Goal: Information Seeking & Learning: Learn about a topic

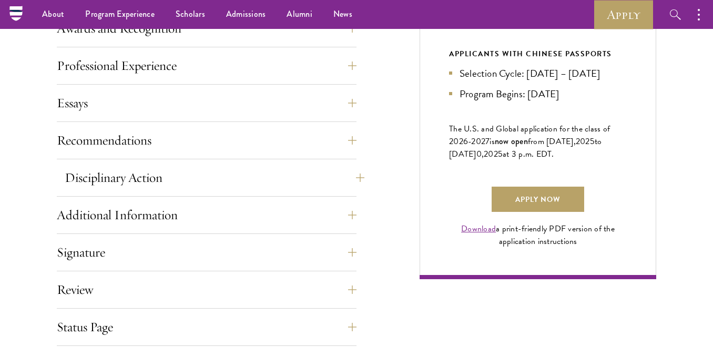
scroll to position [664, 0]
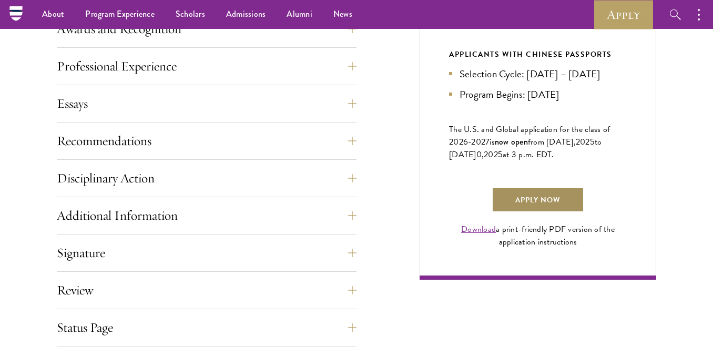
click at [520, 212] on link "Apply Now" at bounding box center [537, 199] width 93 height 25
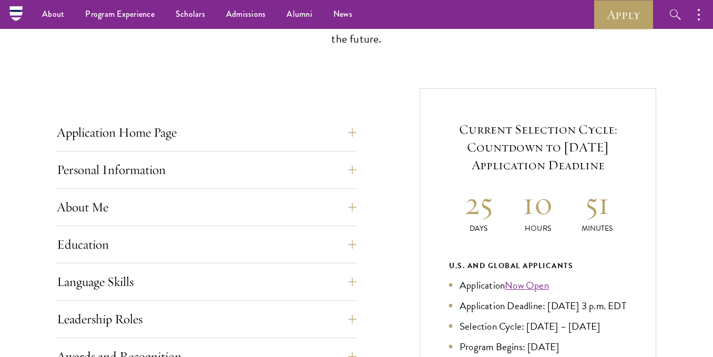
scroll to position [0, 0]
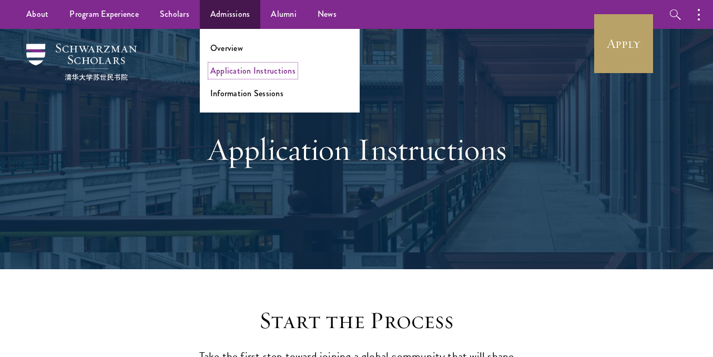
click at [258, 66] on link "Application Instructions" at bounding box center [252, 71] width 85 height 12
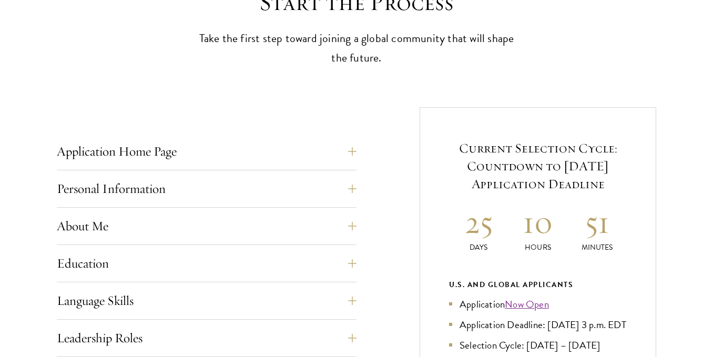
scroll to position [319, 0]
click at [223, 160] on button "Application Home Page" at bounding box center [215, 150] width 300 height 25
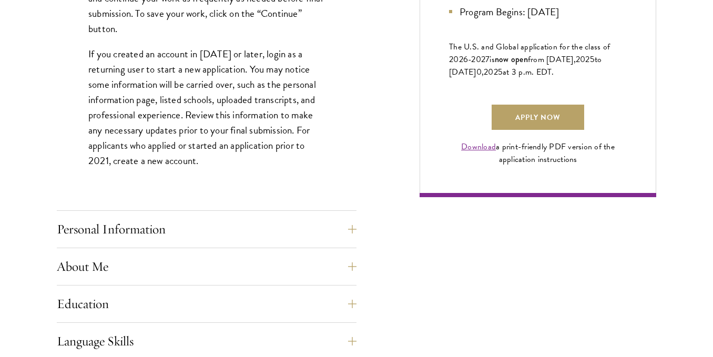
scroll to position [750, 0]
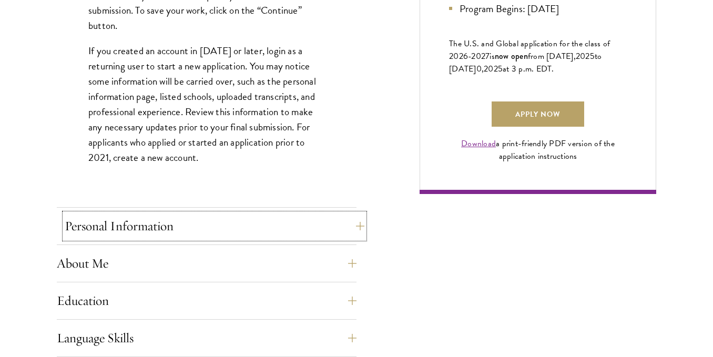
click at [211, 238] on button "Personal Information" at bounding box center [215, 225] width 300 height 25
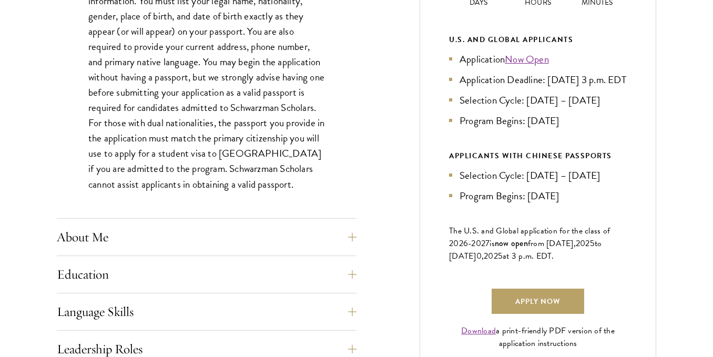
scroll to position [570, 0]
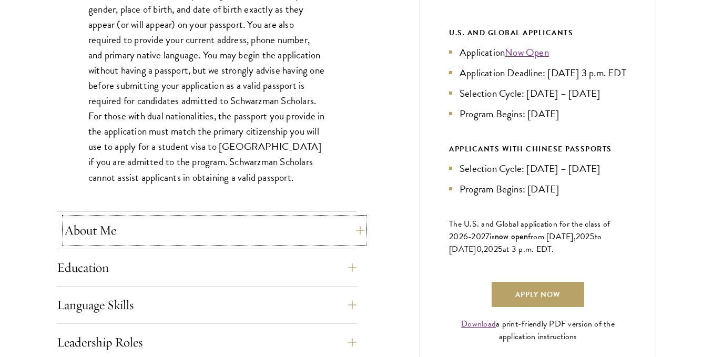
click at [193, 231] on button "About Me" at bounding box center [215, 230] width 300 height 25
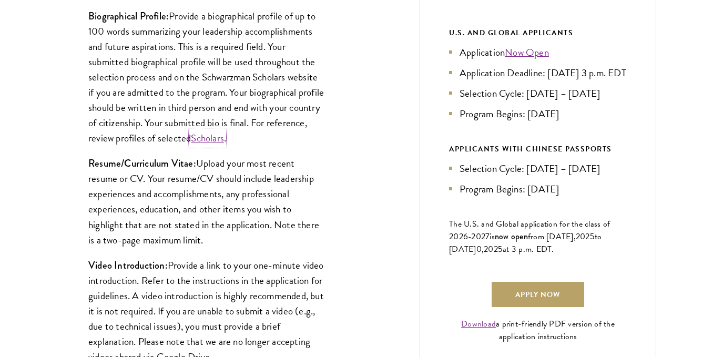
click at [224, 136] on link "Scholars" at bounding box center [207, 137] width 33 height 15
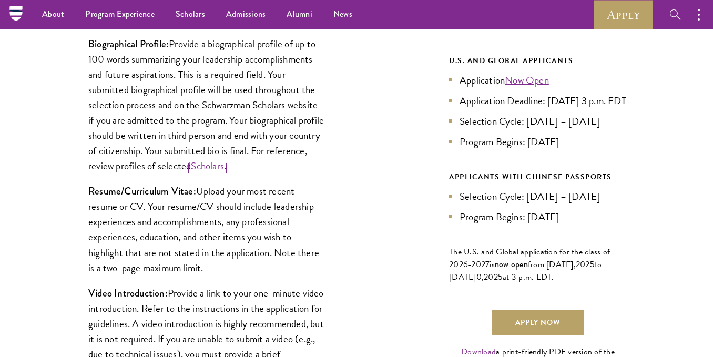
scroll to position [540, 0]
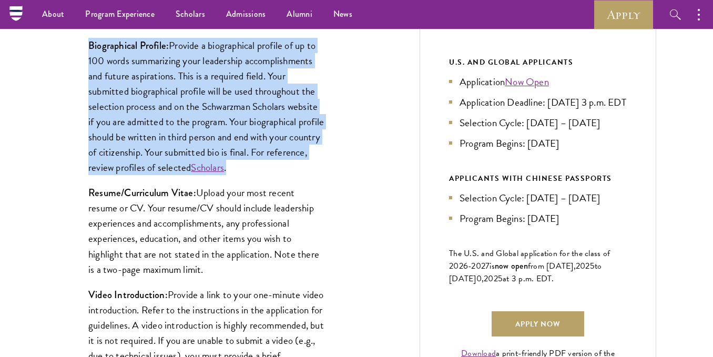
drag, startPoint x: 89, startPoint y: 45, endPoint x: 274, endPoint y: 167, distance: 221.6
click at [274, 167] on p "Biographical Profile: Provide a biographical profile of up to 100 words summari…" at bounding box center [206, 107] width 237 height 138
copy p "Biographical Profile: Provide a biographical profile of up to 100 words summari…"
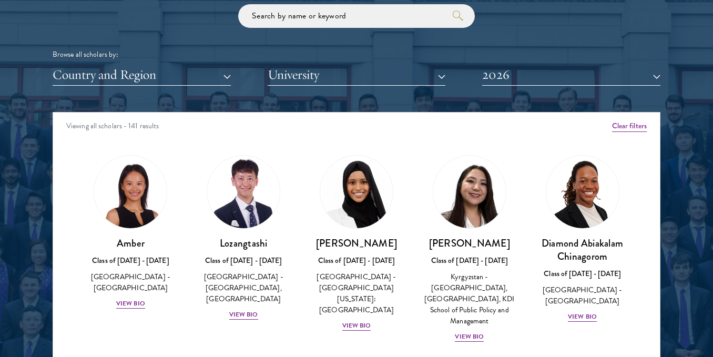
scroll to position [1265, 0]
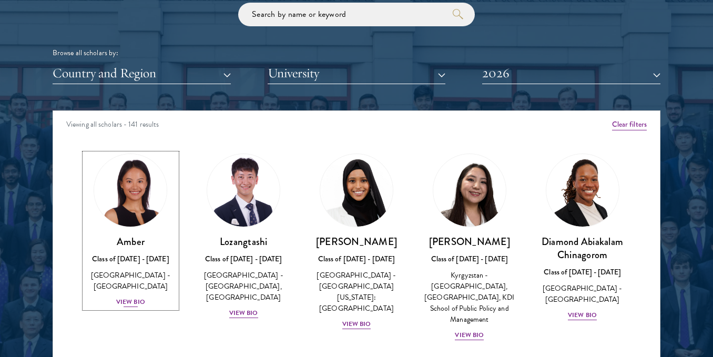
click at [123, 297] on div "View Bio" at bounding box center [130, 302] width 29 height 10
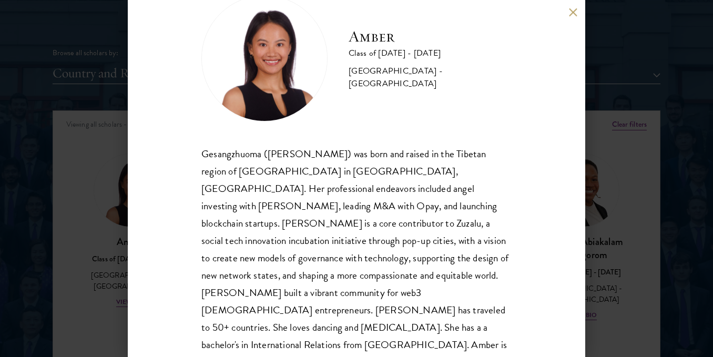
scroll to position [47, 0]
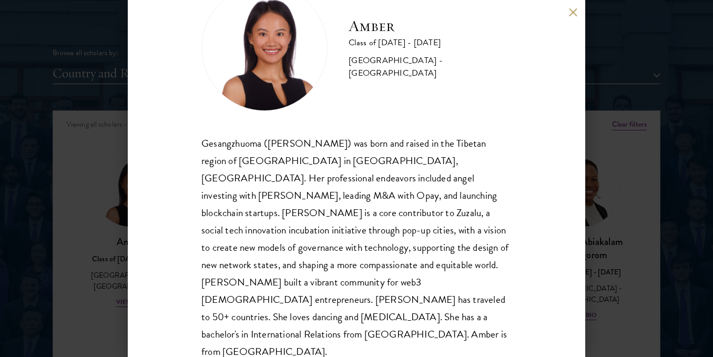
click at [569, 12] on button at bounding box center [572, 12] width 9 height 9
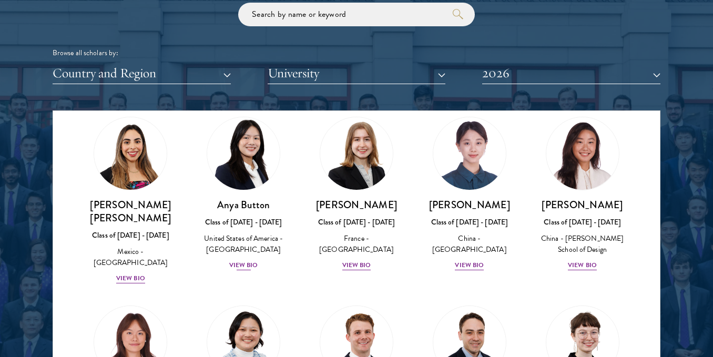
scroll to position [852, 0]
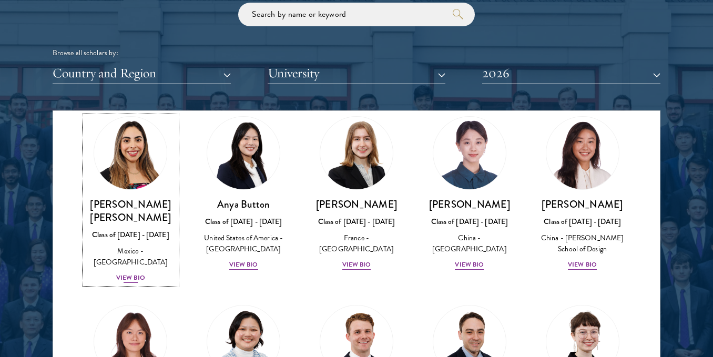
click at [127, 224] on div "Natalie Bravo Ortiz Class of 2025 - 2026 Mexico - Instituto Tecnológico Autónom…" at bounding box center [131, 241] width 92 height 86
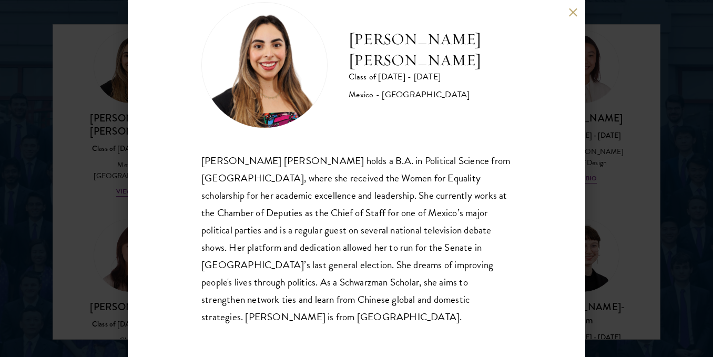
scroll to position [1402, 0]
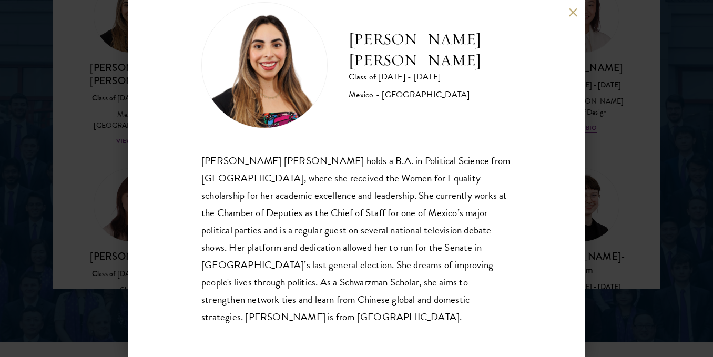
click at [571, 5] on div "Natalie Bravo Ortiz Class of 2025 - 2026 Mexico - Instituto Tecnológico Autónom…" at bounding box center [356, 178] width 457 height 357
click at [569, 13] on button at bounding box center [572, 12] width 9 height 9
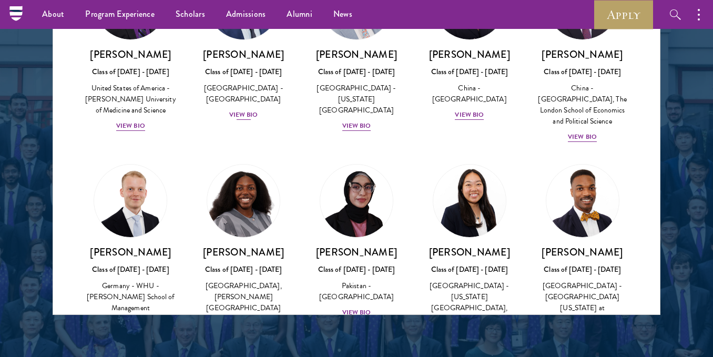
scroll to position [1957, 0]
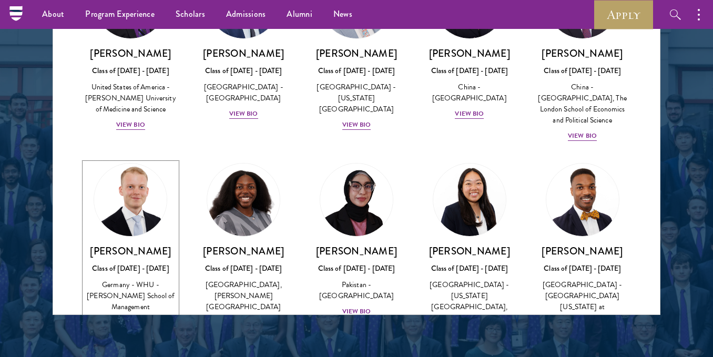
click at [135, 244] on div "Moritz Homrich Class of 2025 - 2026 Germany - WHU - Otto Beisheim School of Man…" at bounding box center [131, 286] width 92 height 84
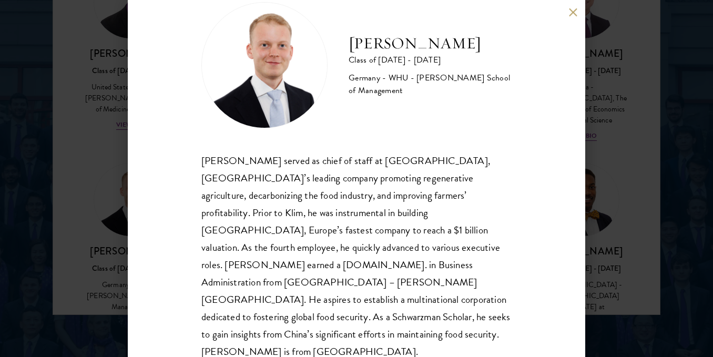
scroll to position [1409, 0]
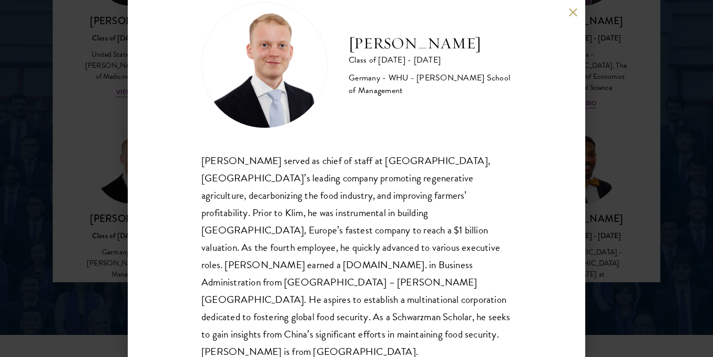
click at [570, 19] on div "Moritz Homrich Class of 2025 - 2026 Germany - WHU - Otto Beisheim School of Man…" at bounding box center [356, 178] width 457 height 357
click at [569, 17] on div "Moritz Homrich Class of 2025 - 2026 Germany - WHU - Otto Beisheim School of Man…" at bounding box center [356, 178] width 457 height 357
click at [575, 15] on button at bounding box center [572, 12] width 9 height 9
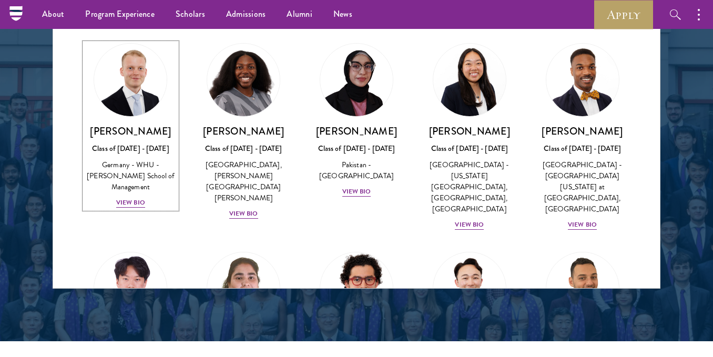
scroll to position [2056, 0]
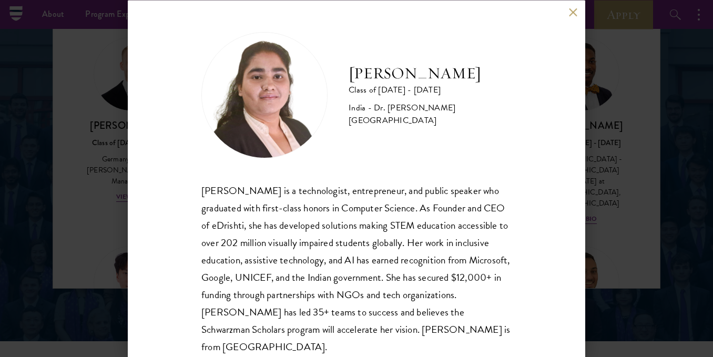
scroll to position [12, 0]
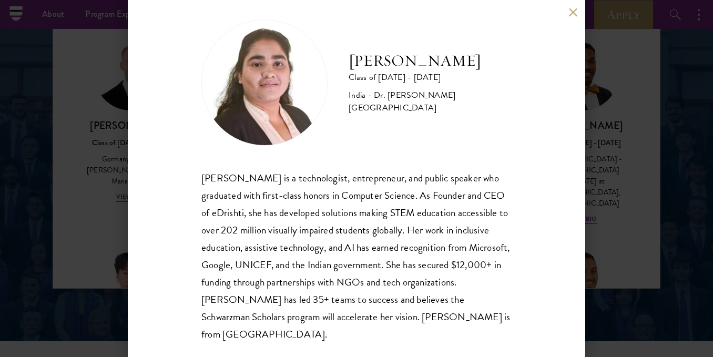
click at [568, 12] on button at bounding box center [572, 12] width 9 height 9
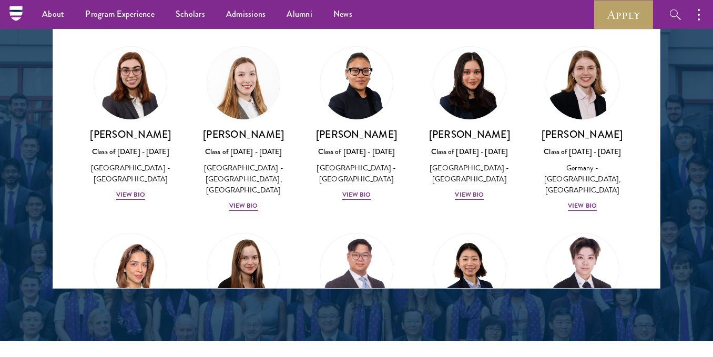
scroll to position [2448, 0]
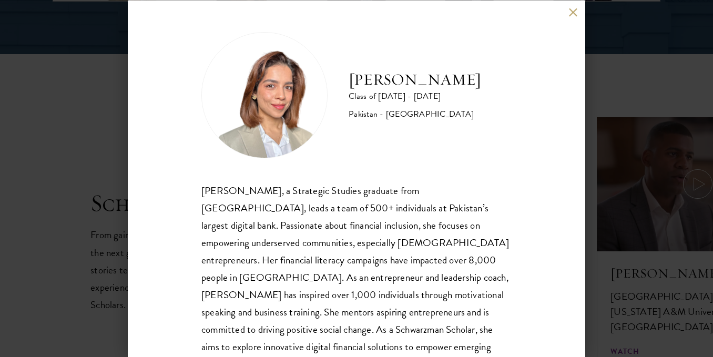
click at [570, 11] on button at bounding box center [572, 12] width 9 height 9
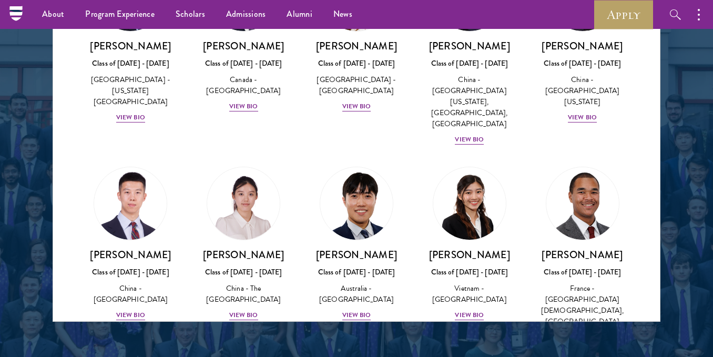
scroll to position [2953, 0]
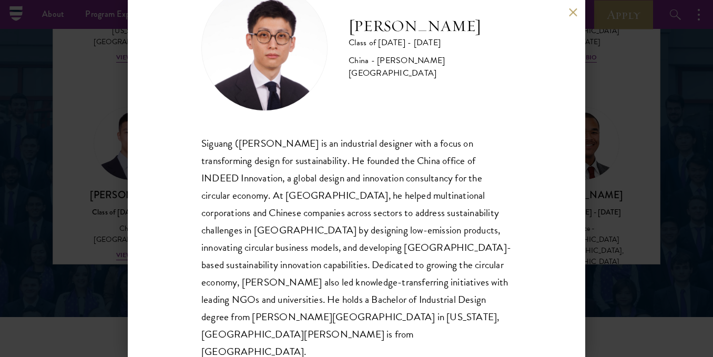
scroll to position [1440, 0]
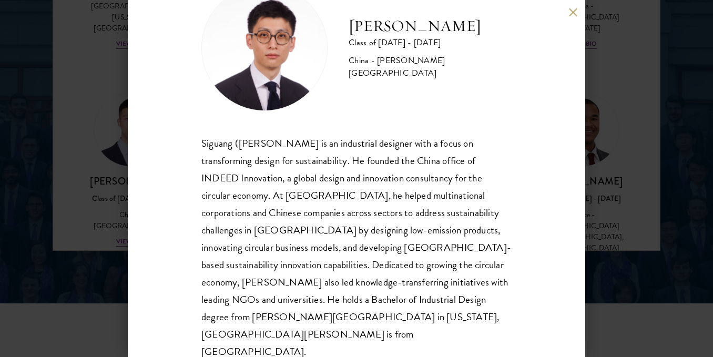
click at [575, 13] on button at bounding box center [572, 12] width 9 height 9
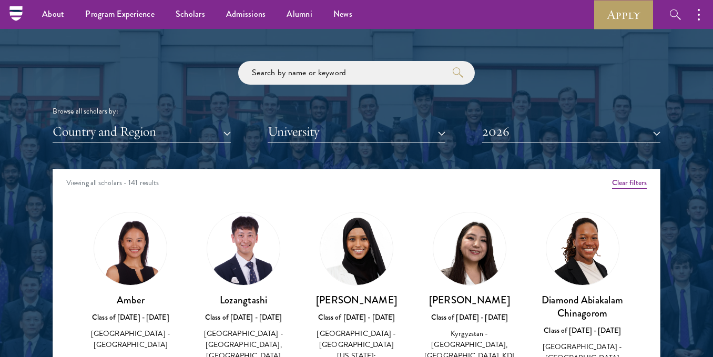
scroll to position [1206, 0]
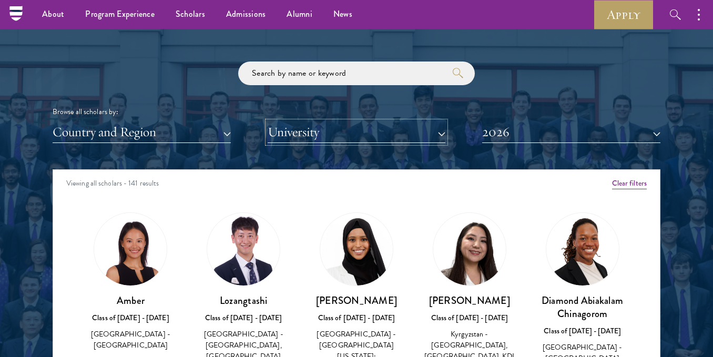
click at [392, 126] on button "University" at bounding box center [357, 132] width 178 height 22
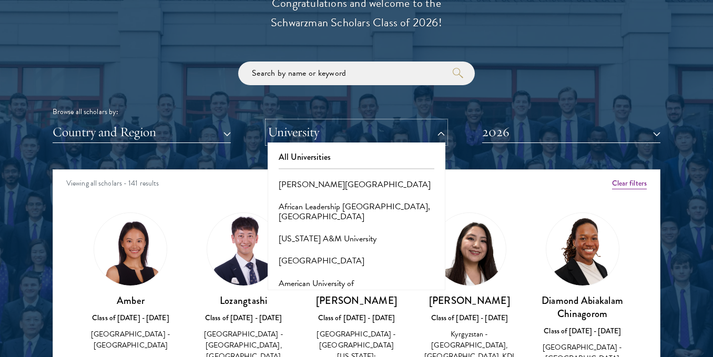
scroll to position [1369, 0]
